Goal: Transaction & Acquisition: Purchase product/service

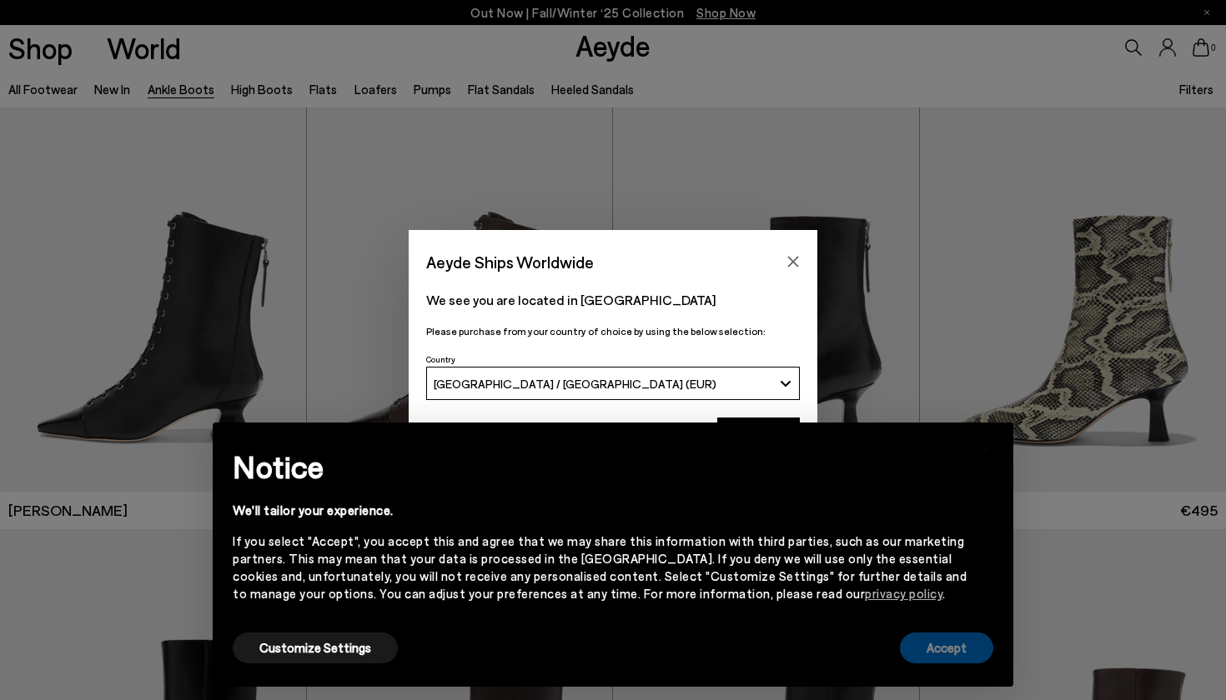
click at [941, 658] on button "Accept" at bounding box center [946, 648] width 93 height 31
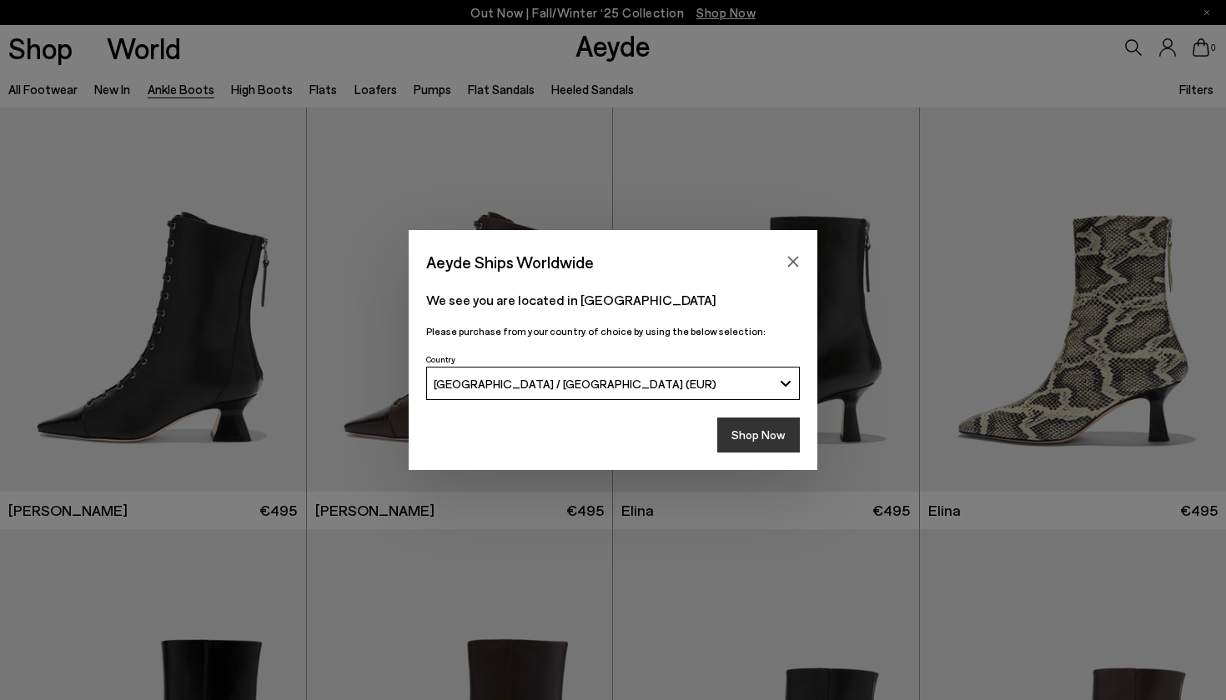
click at [752, 439] on button "Shop Now" at bounding box center [758, 435] width 83 height 35
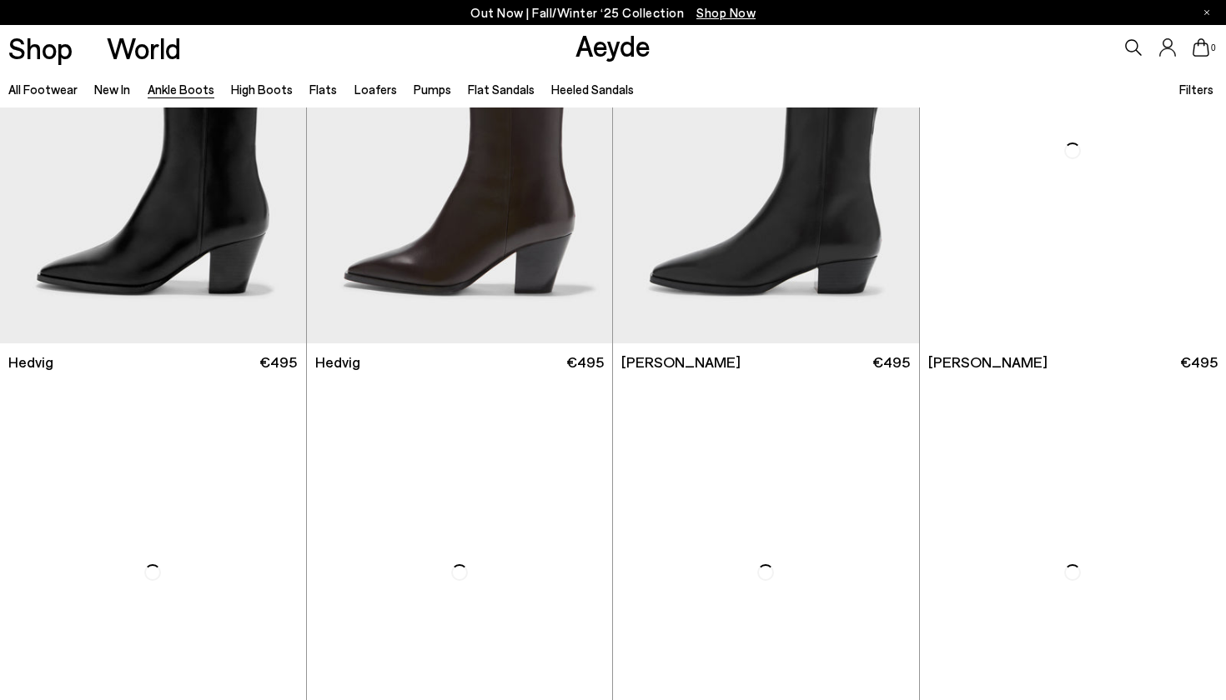
scroll to position [571, 1]
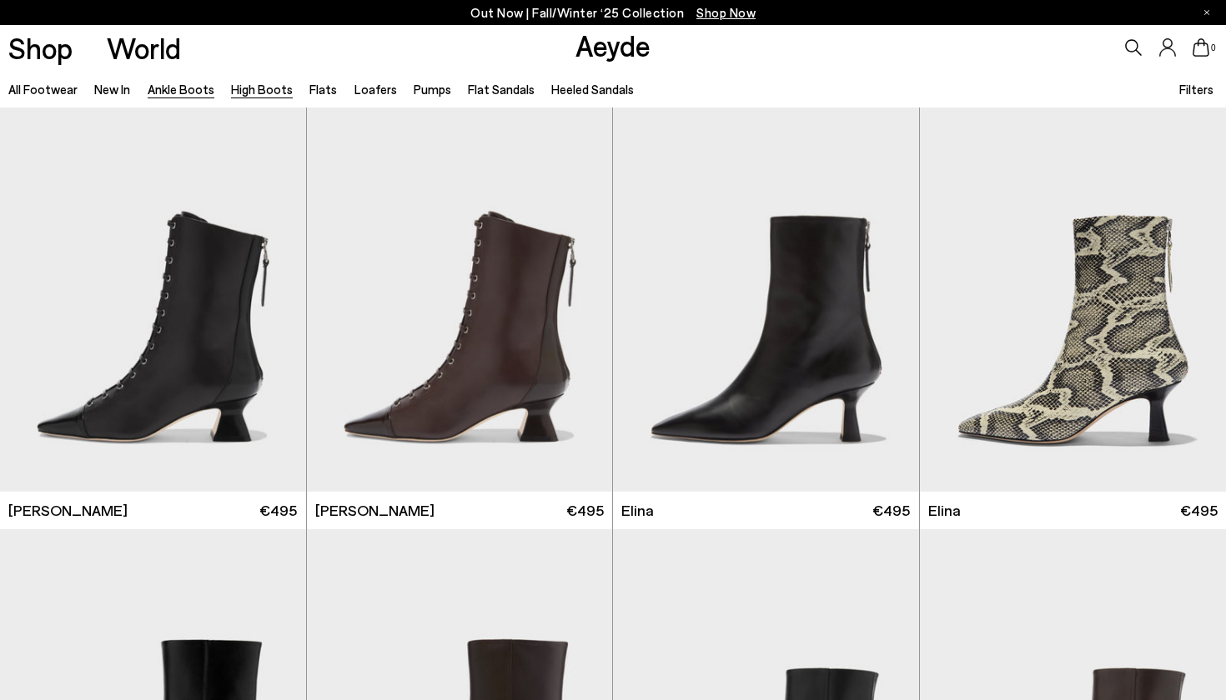
click at [274, 94] on link "High Boots" at bounding box center [262, 89] width 62 height 15
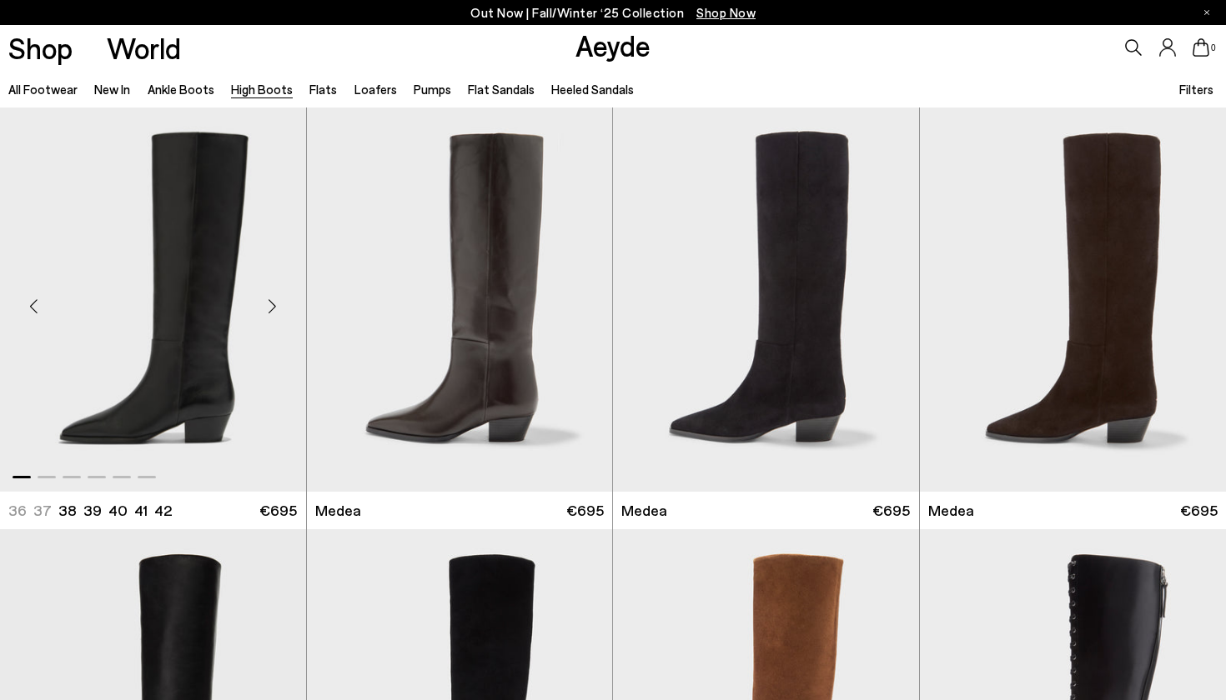
click at [274, 308] on div "Next slide" at bounding box center [273, 307] width 50 height 50
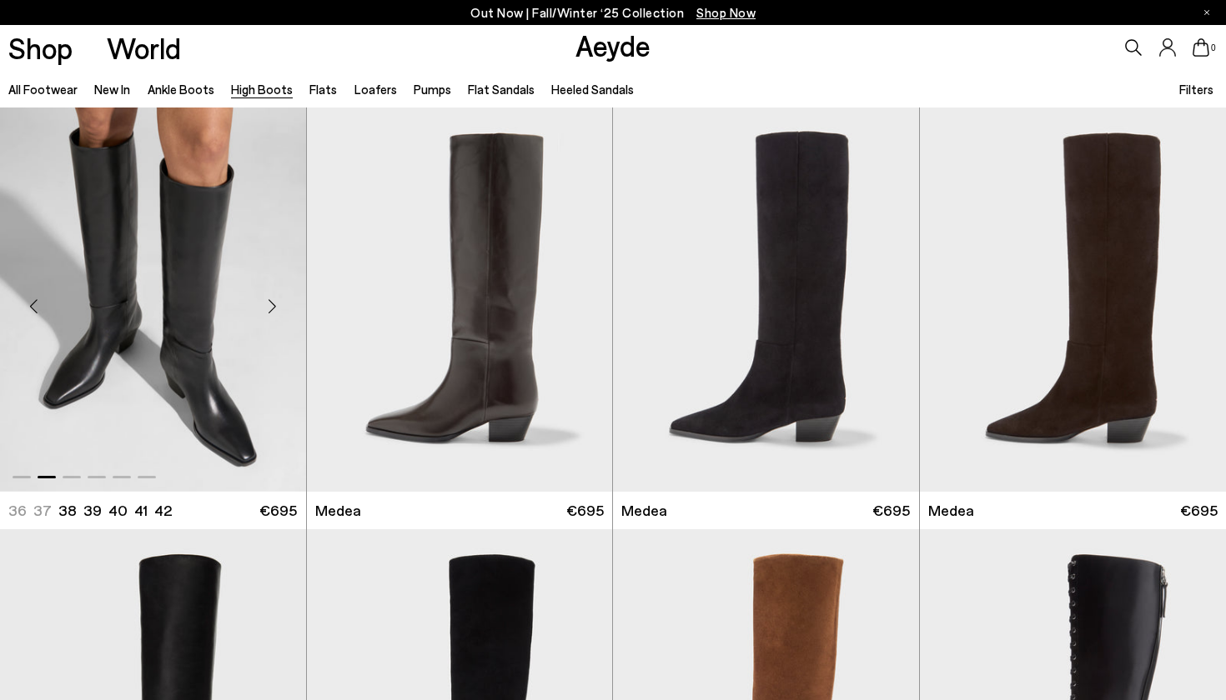
click at [274, 308] on div "Next slide" at bounding box center [273, 307] width 50 height 50
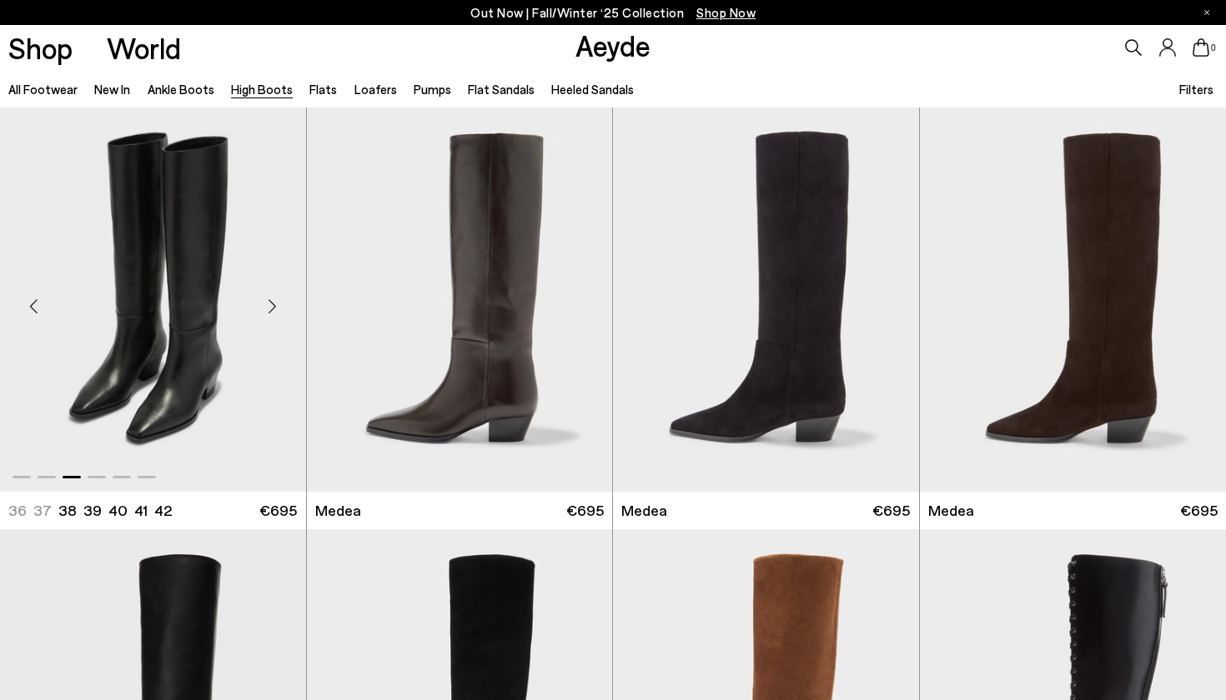
click at [274, 308] on div "Next slide" at bounding box center [273, 307] width 50 height 50
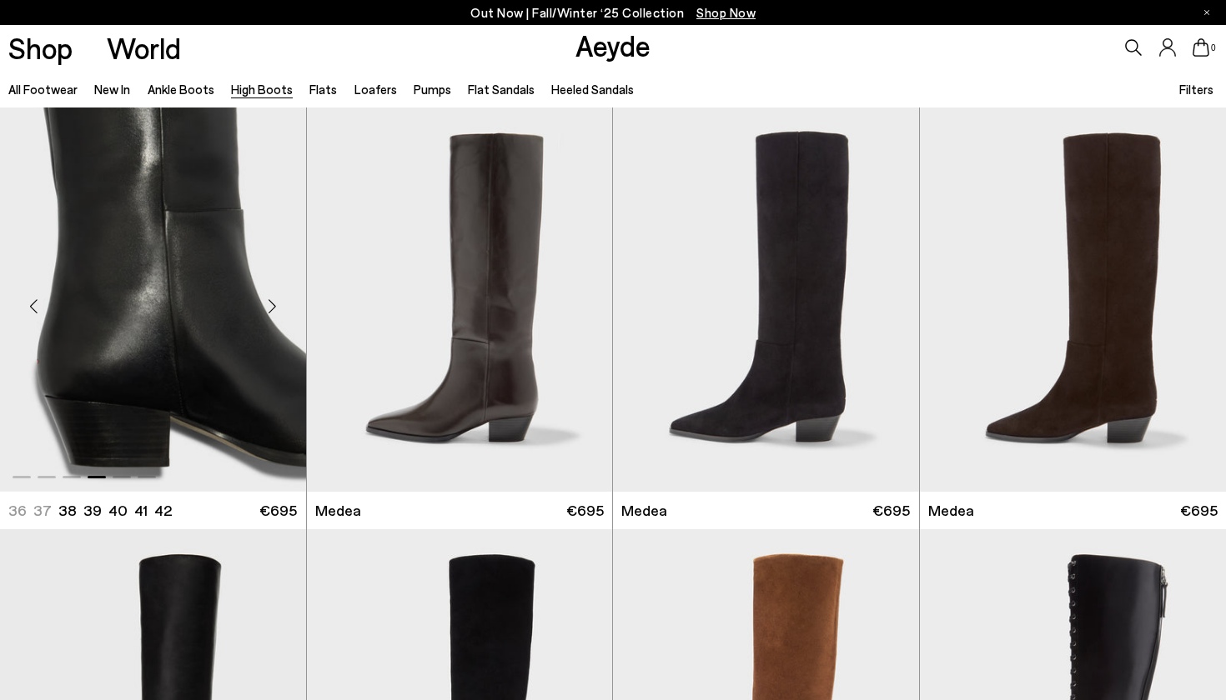
click at [274, 308] on div "Next slide" at bounding box center [273, 307] width 50 height 50
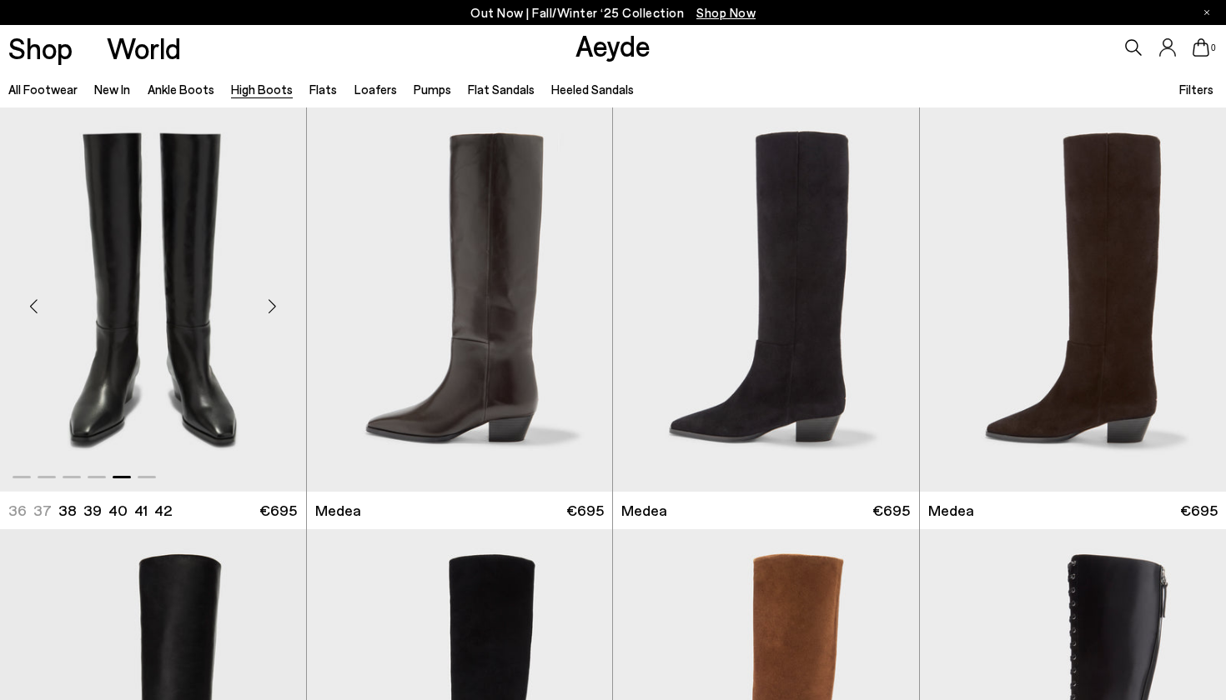
click at [274, 308] on div "Next slide" at bounding box center [273, 307] width 50 height 50
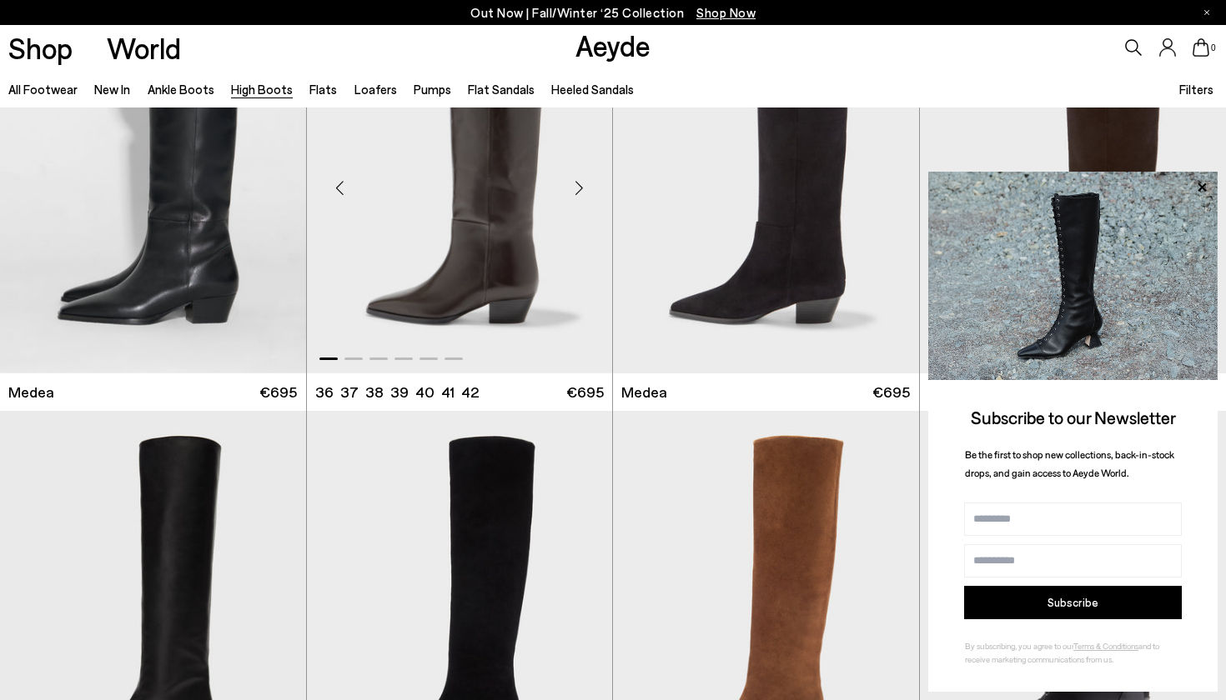
scroll to position [199, 0]
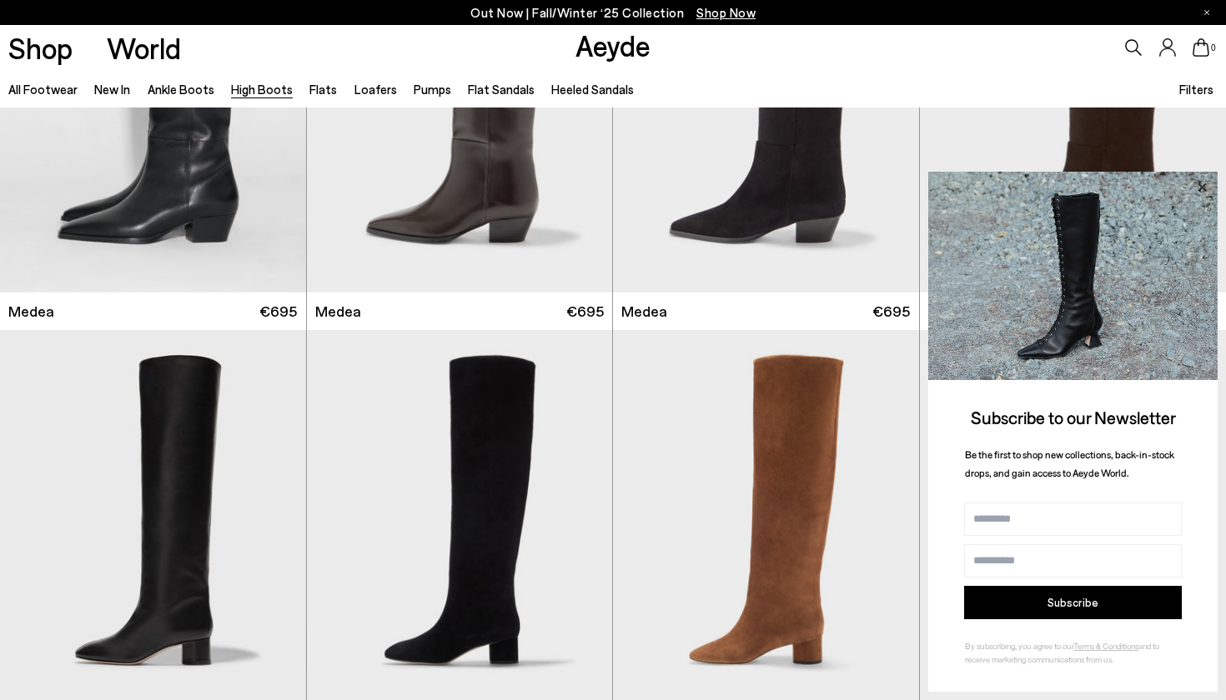
click at [1200, 188] on icon at bounding box center [1201, 187] width 8 height 8
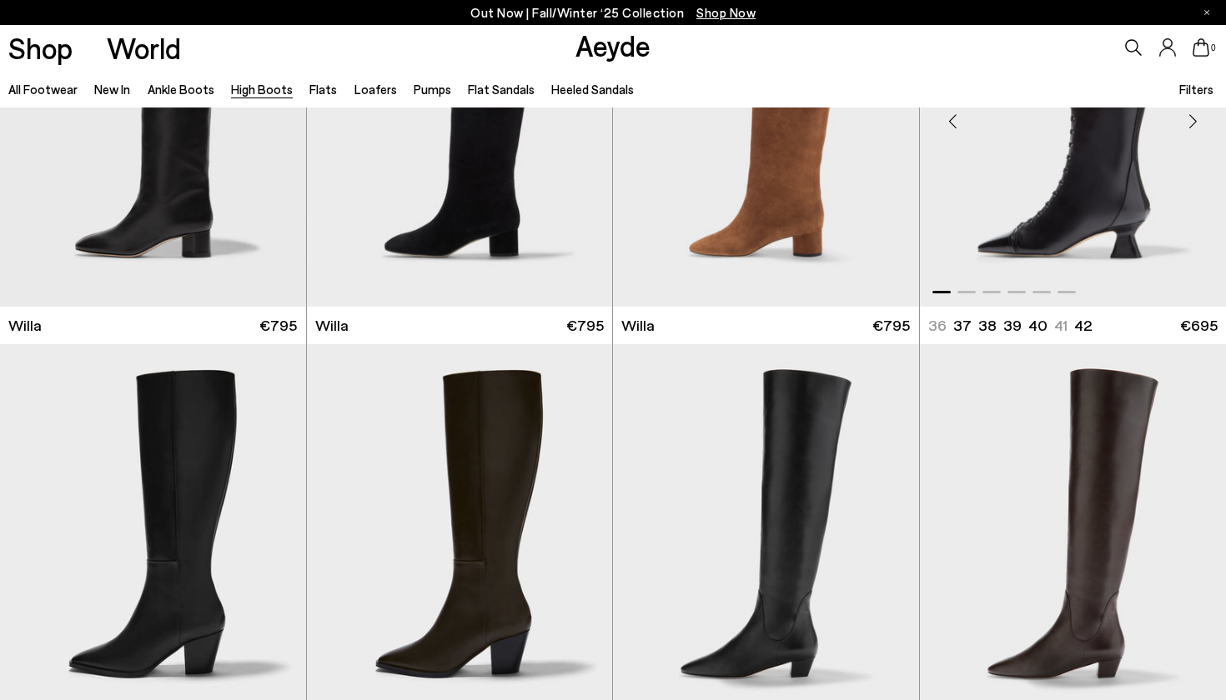
scroll to position [613, 1]
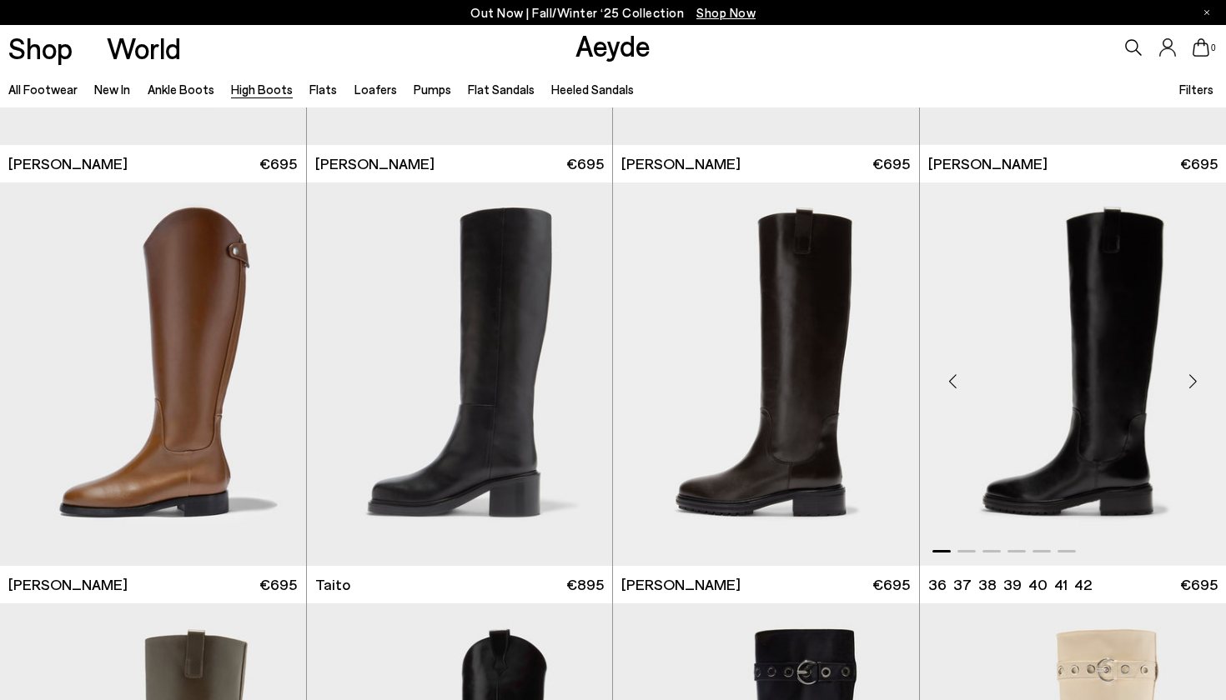
scroll to position [3283, 0]
